Goal: Navigation & Orientation: Find specific page/section

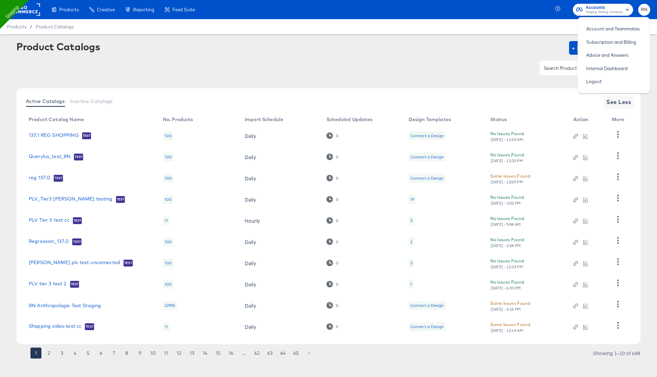
scroll to position [5, 0]
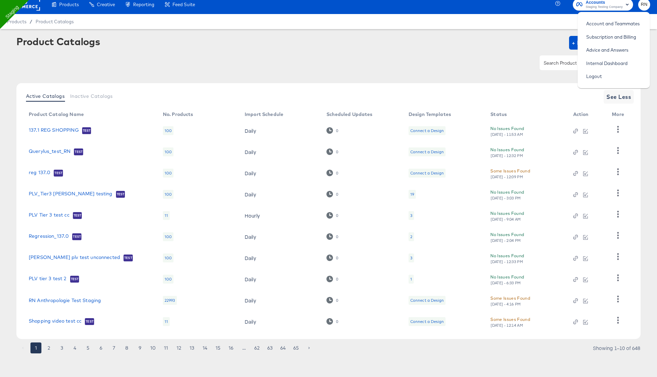
click at [344, 48] on div "Product Catalogs + New Product Catalog" at bounding box center [328, 43] width 624 height 14
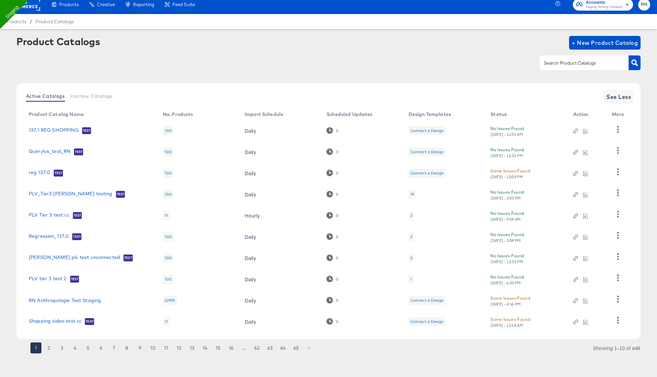
scroll to position [3, 0]
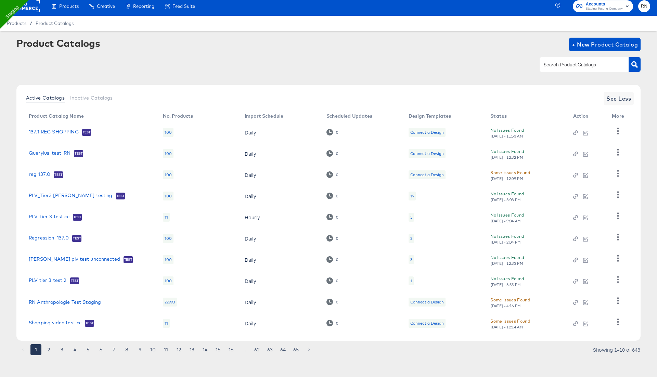
click at [338, 57] on div at bounding box center [328, 64] width 624 height 15
click at [593, 10] on span "Staging Testing Company" at bounding box center [603, 8] width 37 height 5
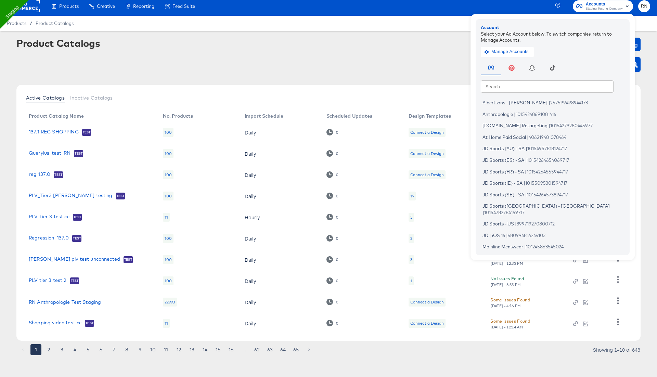
scroll to position [0, 0]
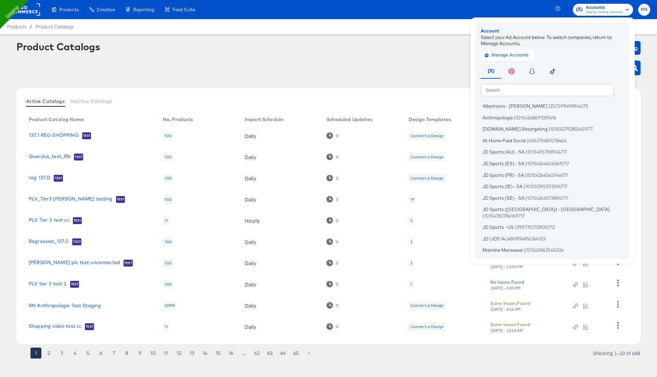
click at [26, 11] on rect at bounding box center [24, 9] width 31 height 12
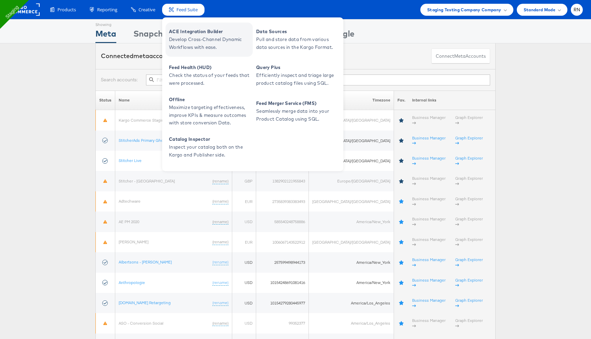
click at [194, 35] on span "ACE Integration Builder" at bounding box center [210, 32] width 82 height 8
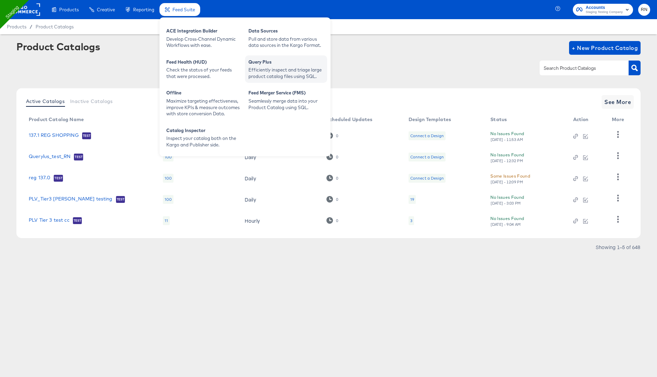
click at [274, 69] on div "Efficiently inspect and triage large product catalog files using SQL." at bounding box center [285, 73] width 75 height 13
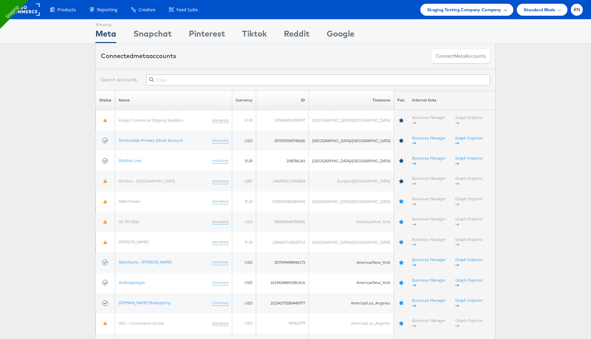
click at [447, 12] on span "Staging Testing Company Company" at bounding box center [464, 9] width 74 height 7
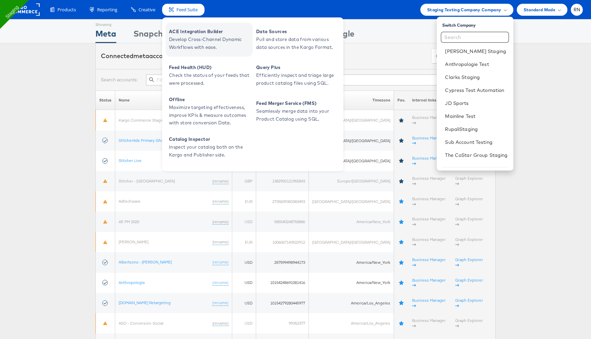
click at [200, 30] on span "ACE Integration Builder" at bounding box center [210, 32] width 82 height 8
